Goal: Entertainment & Leisure: Browse casually

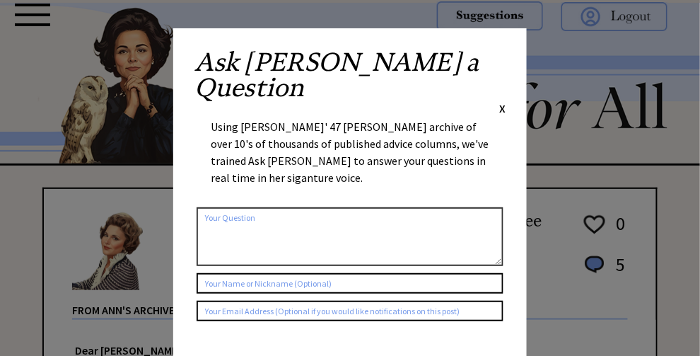
click at [500, 101] on span "X" at bounding box center [502, 108] width 6 height 14
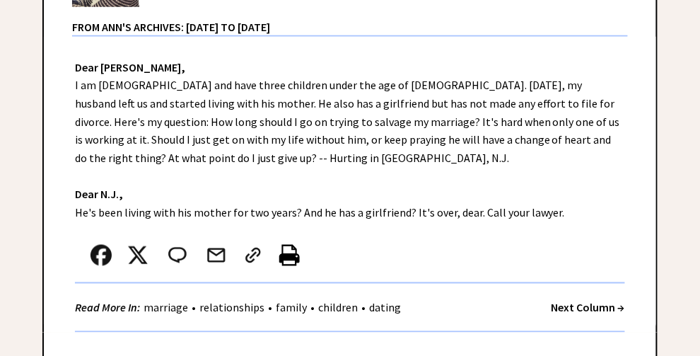
scroll to position [353, 0]
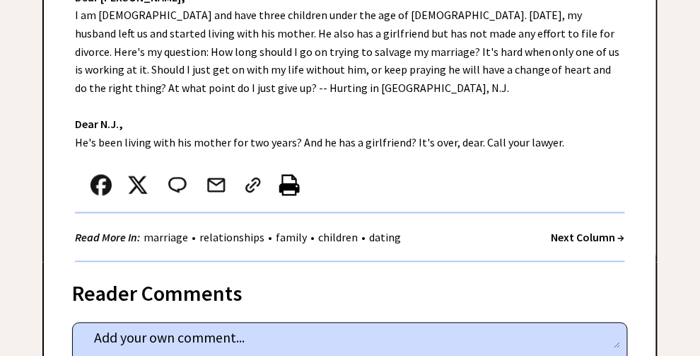
click at [570, 245] on strong "Next Column →" at bounding box center [588, 237] width 74 height 14
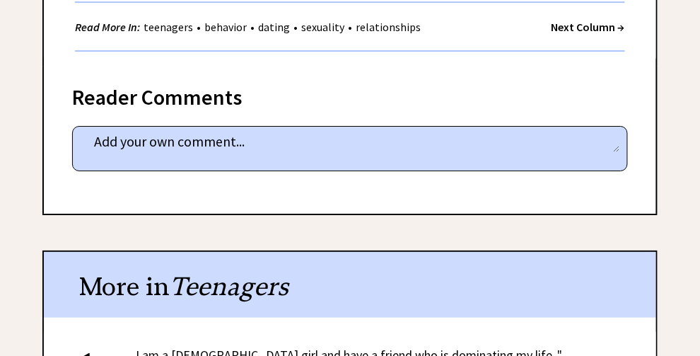
scroll to position [918, 0]
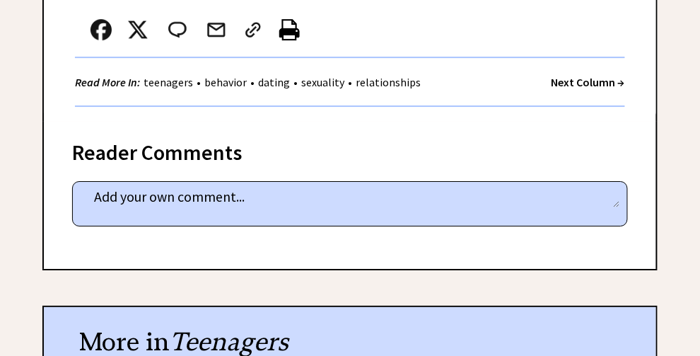
click at [583, 89] on strong "Next Column →" at bounding box center [588, 82] width 74 height 14
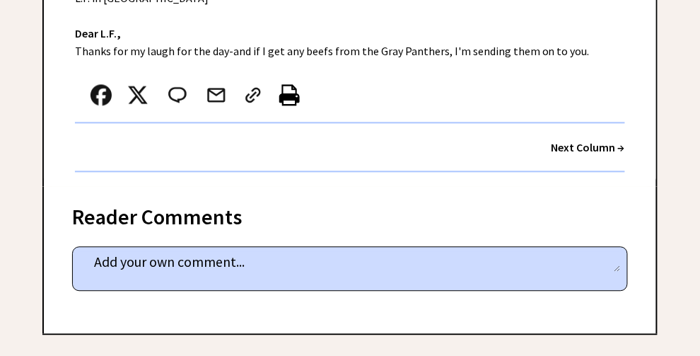
scroll to position [566, 0]
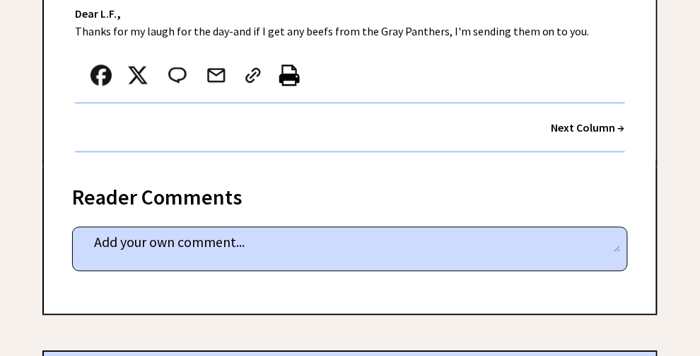
click at [592, 134] on strong "Next Column →" at bounding box center [588, 127] width 74 height 14
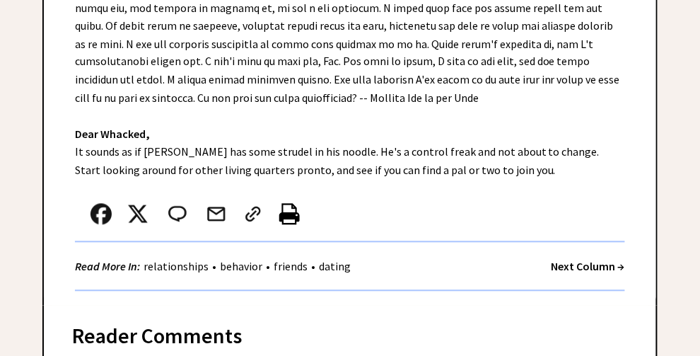
scroll to position [566, 0]
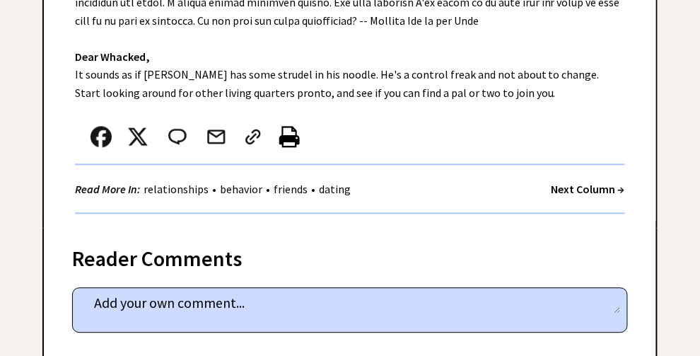
click at [590, 196] on strong "Next Column →" at bounding box center [588, 189] width 74 height 14
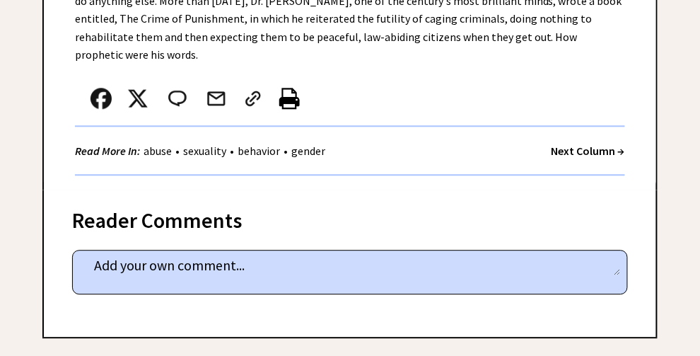
scroll to position [636, 0]
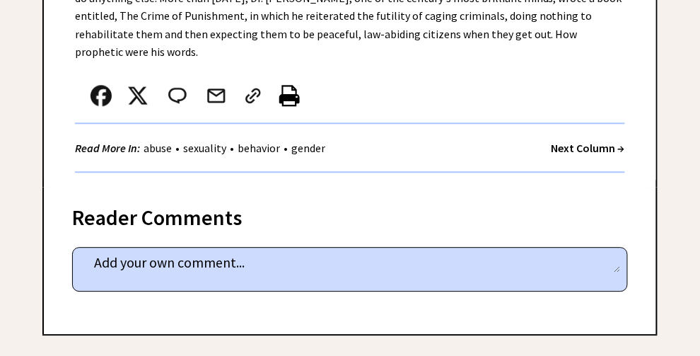
click at [589, 155] on strong "Next Column →" at bounding box center [588, 148] width 74 height 14
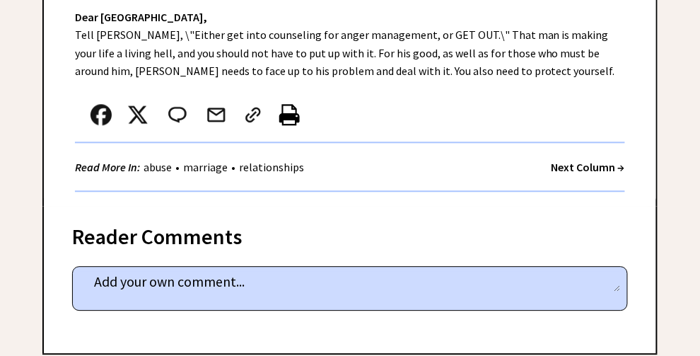
scroll to position [636, 0]
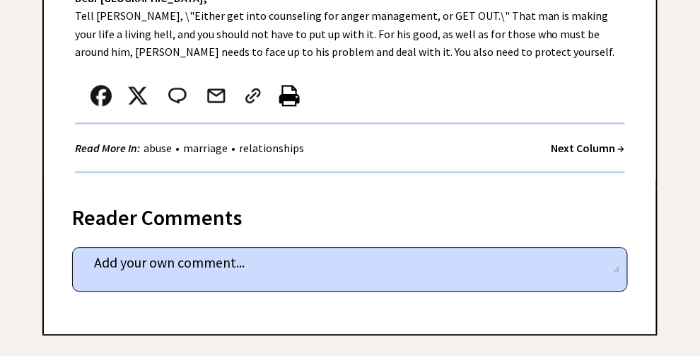
click at [565, 155] on strong "Next Column →" at bounding box center [588, 148] width 74 height 14
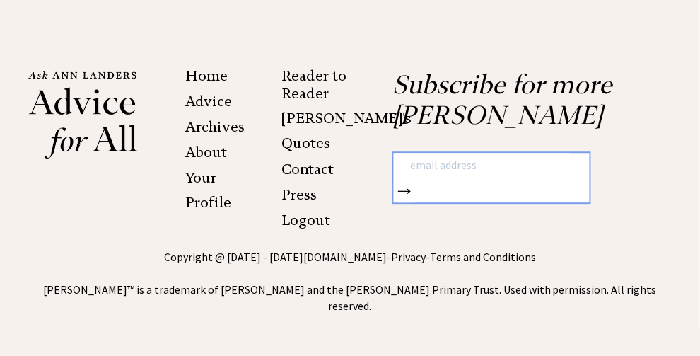
scroll to position [4029, 0]
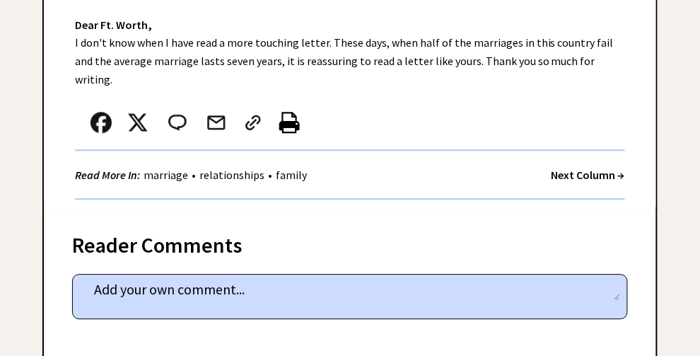
scroll to position [707, 0]
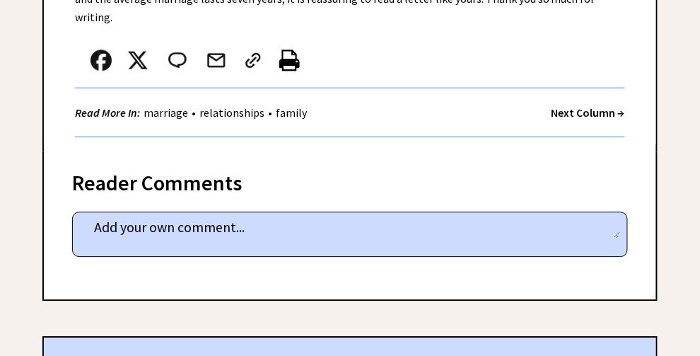
click at [563, 119] on strong "Next Column →" at bounding box center [588, 112] width 74 height 14
